Goal: Transaction & Acquisition: Subscribe to service/newsletter

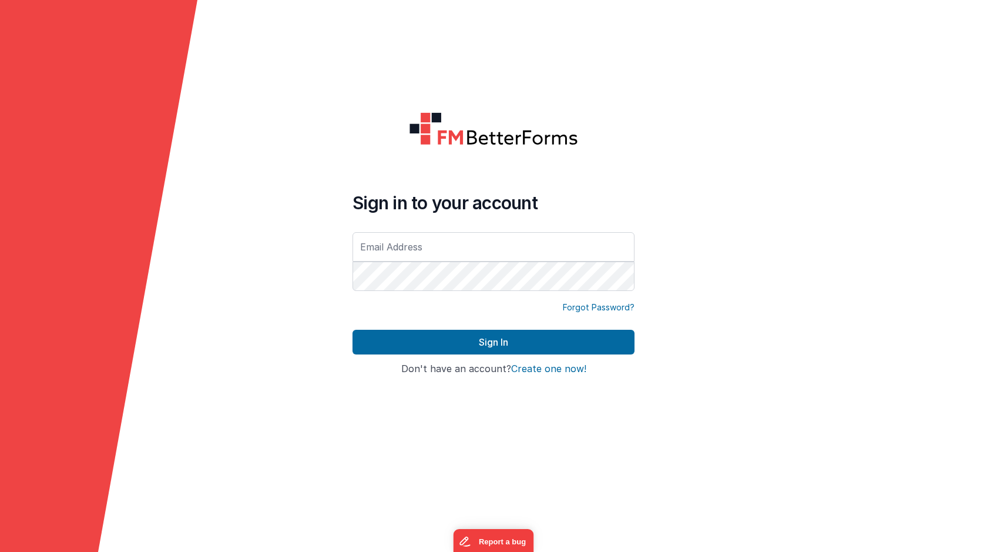
click at [559, 369] on button "Create one now!" at bounding box center [548, 369] width 75 height 11
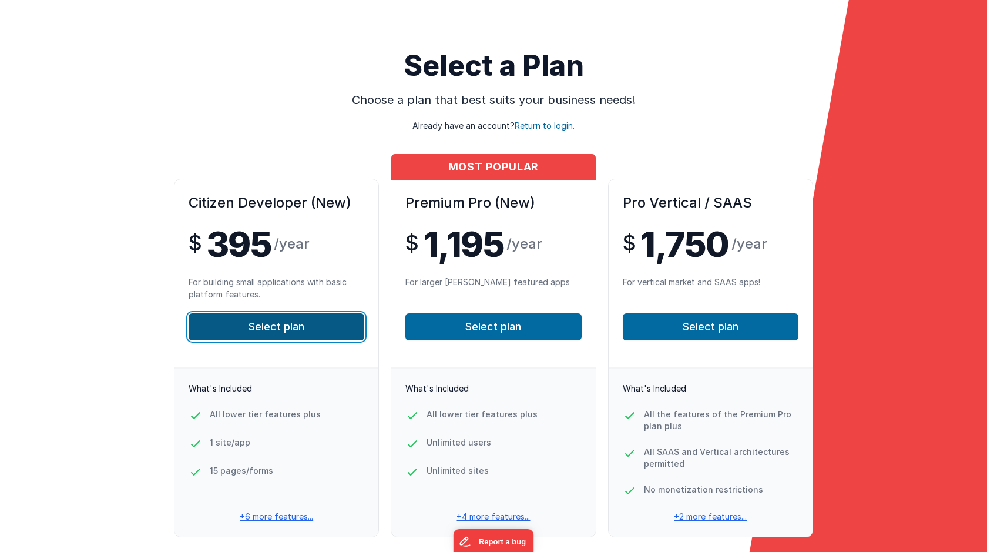
click at [308, 325] on button "Select plan" at bounding box center [277, 326] width 176 height 27
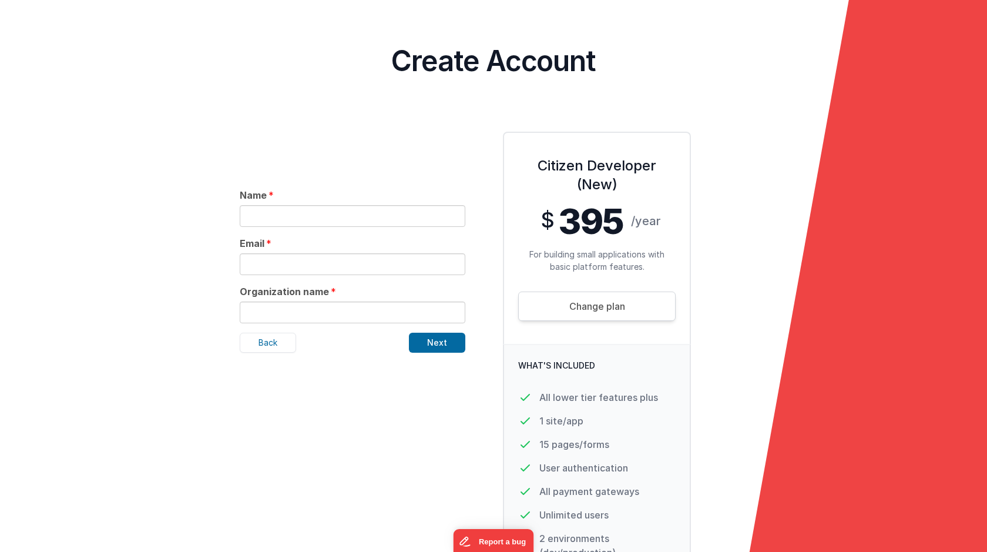
click at [349, 210] on input "text" at bounding box center [353, 216] width 226 height 22
type input "SiplusSA"
click at [324, 261] on input "text" at bounding box center [353, 264] width 226 height 22
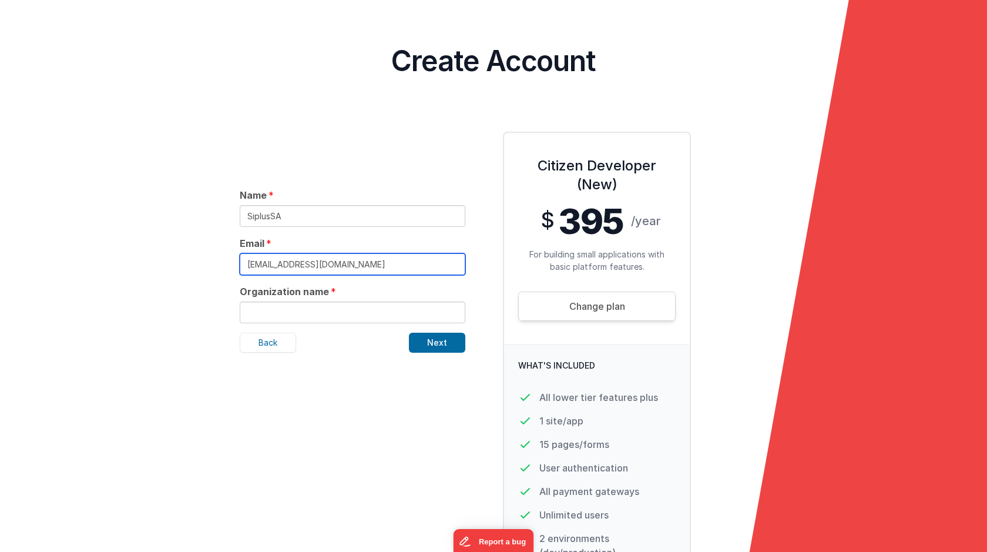
type input "[EMAIL_ADDRESS][DOMAIN_NAME]"
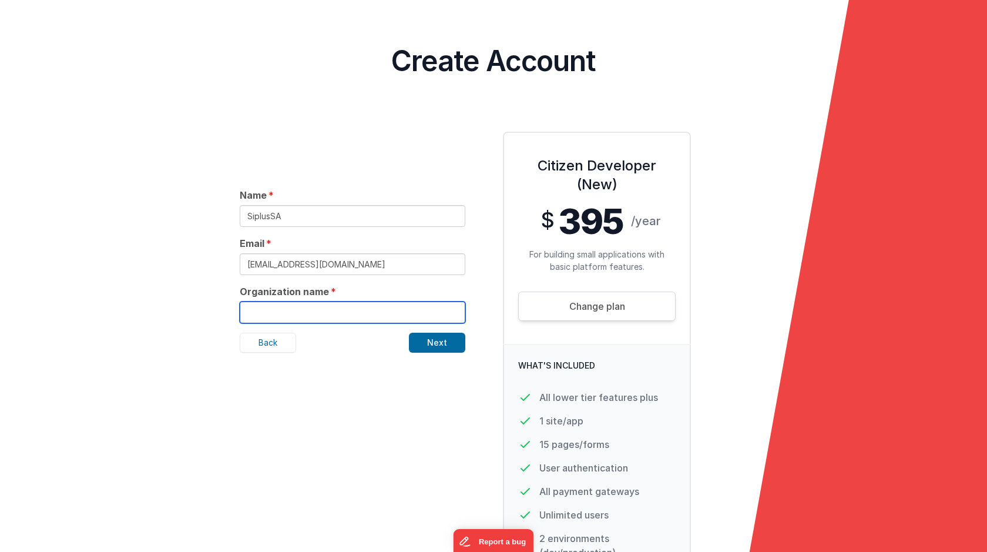
click at [324, 318] on input "text" at bounding box center [353, 312] width 226 height 22
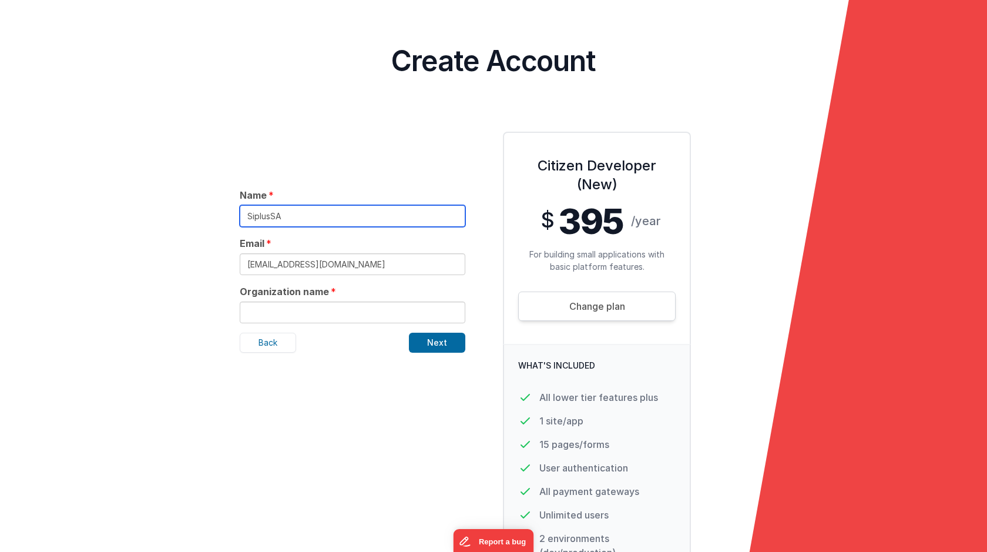
click at [298, 214] on input "SiplusSA" at bounding box center [353, 216] width 226 height 22
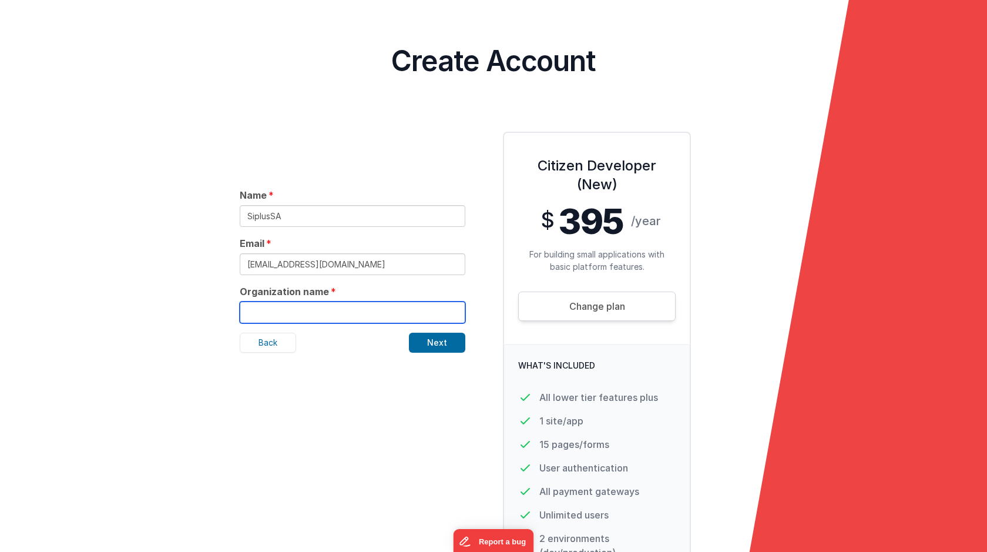
click at [300, 317] on input "text" at bounding box center [353, 312] width 226 height 22
paste input "SiplusSA"
type input "SiplusSA"
click at [428, 341] on button "Next" at bounding box center [437, 342] width 56 height 20
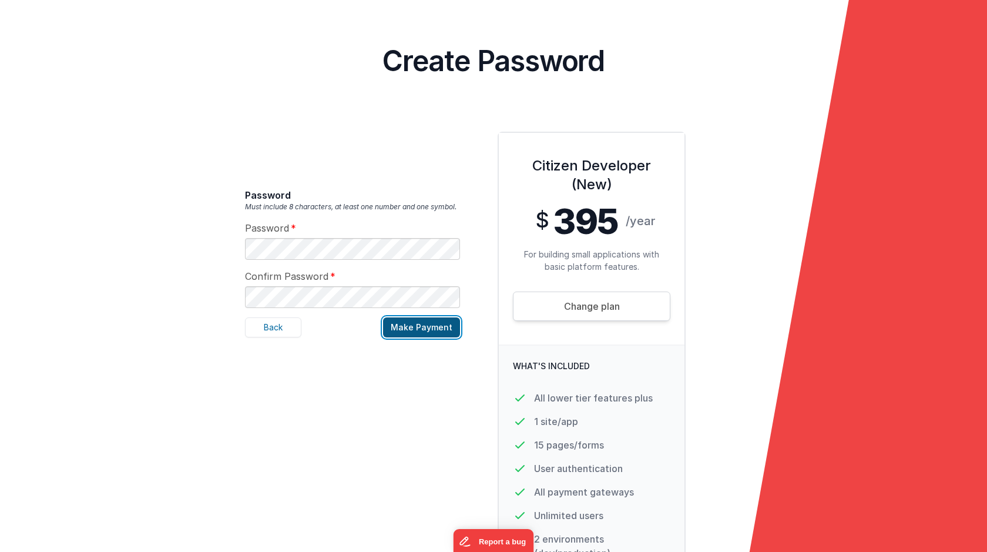
click at [444, 330] on button "Make Payment" at bounding box center [421, 327] width 77 height 20
click at [442, 333] on button "Make Payment" at bounding box center [421, 327] width 77 height 20
